Goal: Task Accomplishment & Management: Complete application form

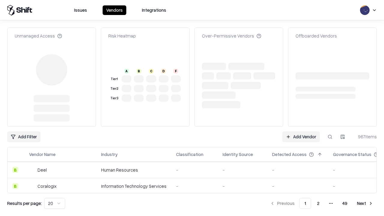
click at [301, 132] on link "Add Vendor" at bounding box center [302, 137] width 38 height 11
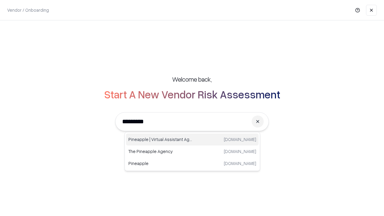
click at [192, 140] on div "Pineapple | Virtual Assistant Agency [DOMAIN_NAME]" at bounding box center [192, 140] width 133 height 12
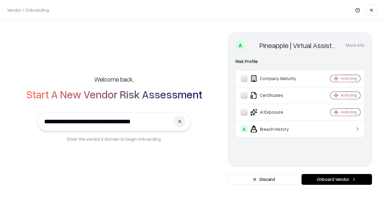
type input "**********"
click at [337, 180] on button "Onboard Vendor" at bounding box center [337, 179] width 71 height 11
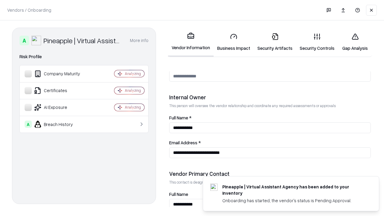
scroll to position [311, 0]
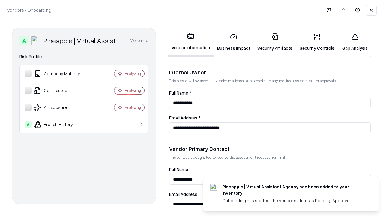
click at [234, 42] on link "Business Impact" at bounding box center [234, 42] width 40 height 28
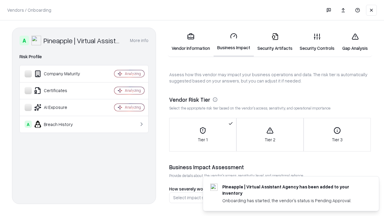
click at [355, 42] on link "Gap Analysis" at bounding box center [355, 42] width 34 height 28
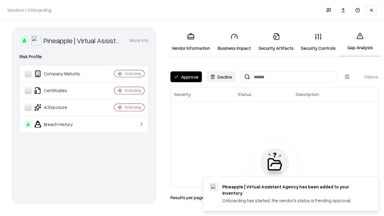
click at [186, 77] on button "Approve" at bounding box center [187, 76] width 32 height 11
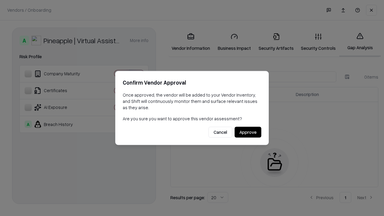
click at [248, 132] on button "Approve" at bounding box center [248, 132] width 27 height 11
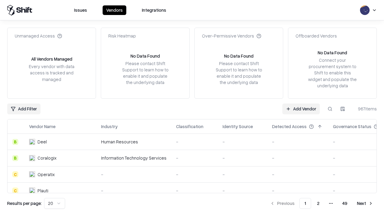
type input "**********"
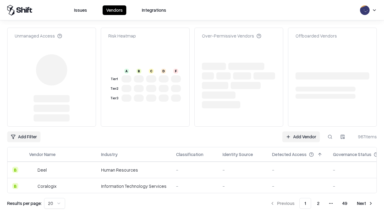
click at [301, 132] on link "Add Vendor" at bounding box center [302, 137] width 38 height 11
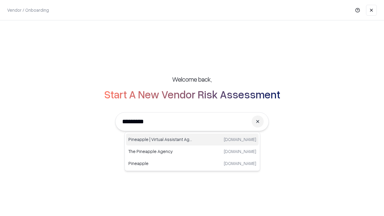
click at [192, 140] on div "Pineapple | Virtual Assistant Agency [DOMAIN_NAME]" at bounding box center [192, 140] width 133 height 12
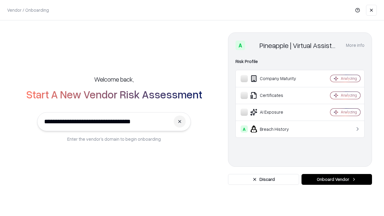
type input "**********"
click at [337, 180] on button "Onboard Vendor" at bounding box center [337, 179] width 71 height 11
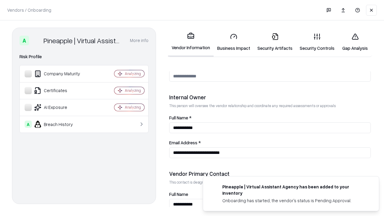
scroll to position [311, 0]
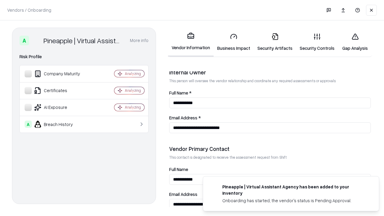
click at [355, 42] on link "Gap Analysis" at bounding box center [355, 42] width 34 height 28
